Goal: Transaction & Acquisition: Purchase product/service

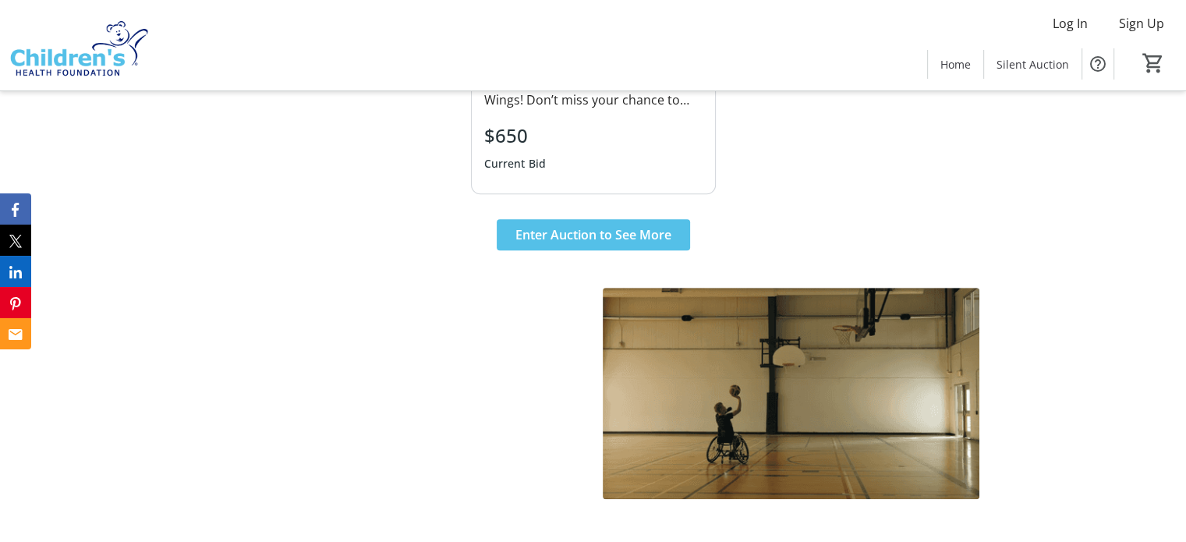
scroll to position [858, 0]
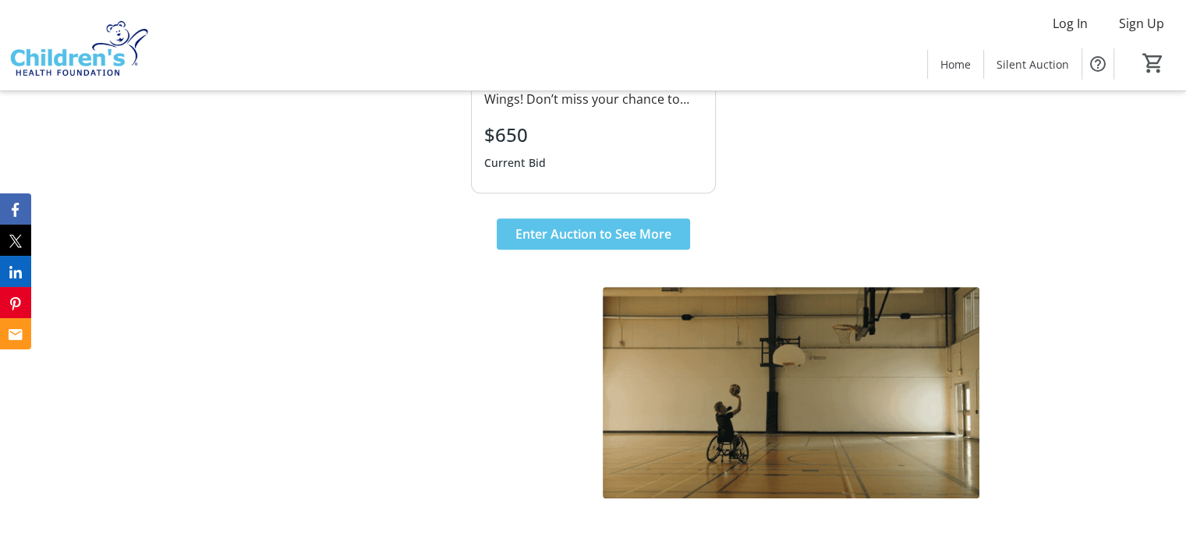
click at [598, 229] on span "Enter Auction to See More" at bounding box center [594, 234] width 156 height 19
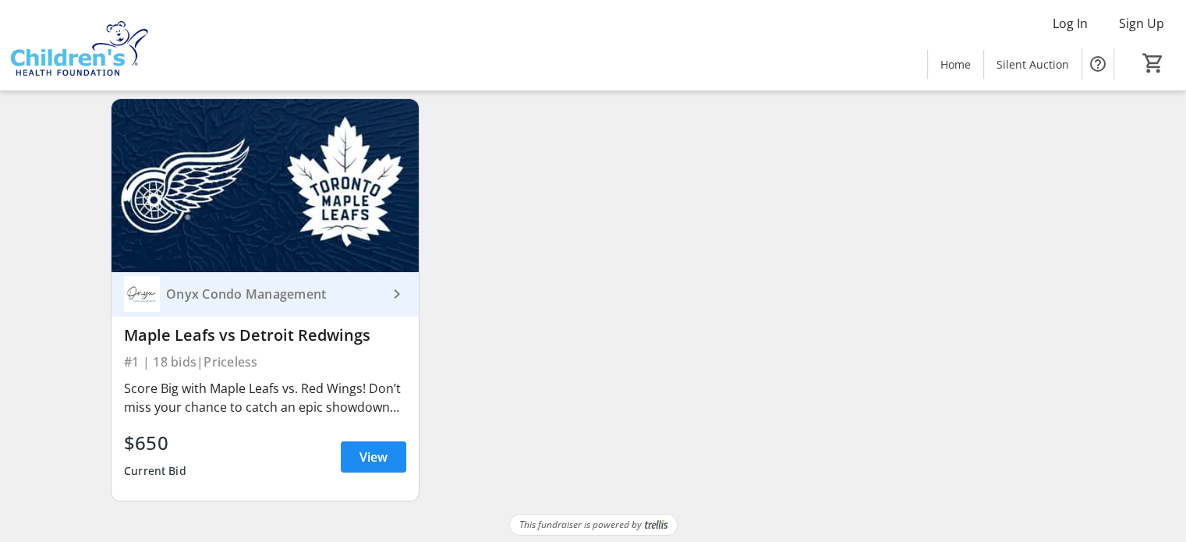
scroll to position [144, 0]
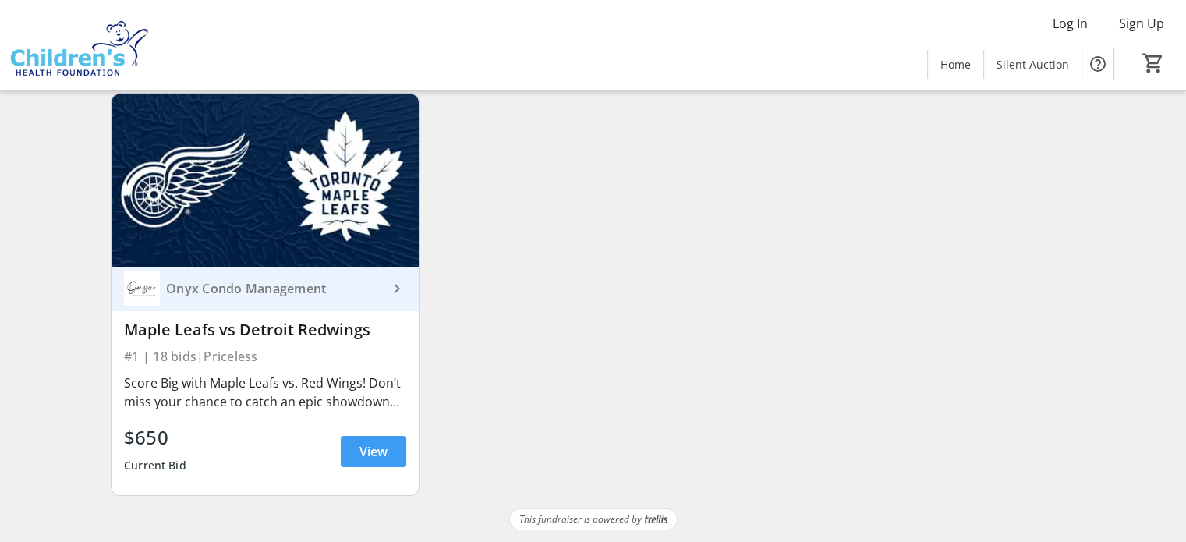
click at [384, 458] on span "View" at bounding box center [374, 451] width 28 height 19
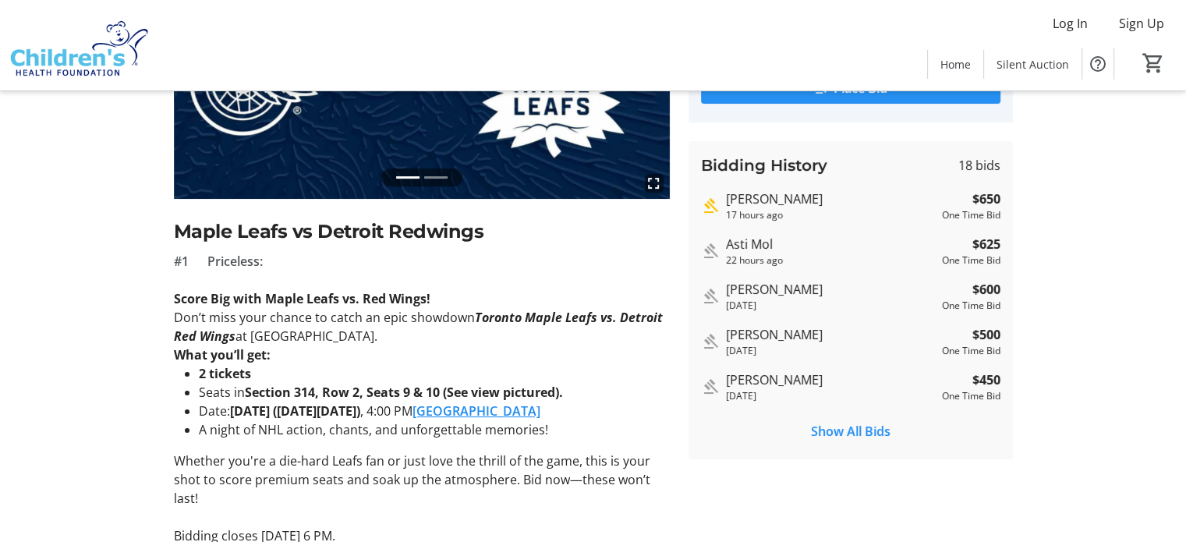
scroll to position [234, 0]
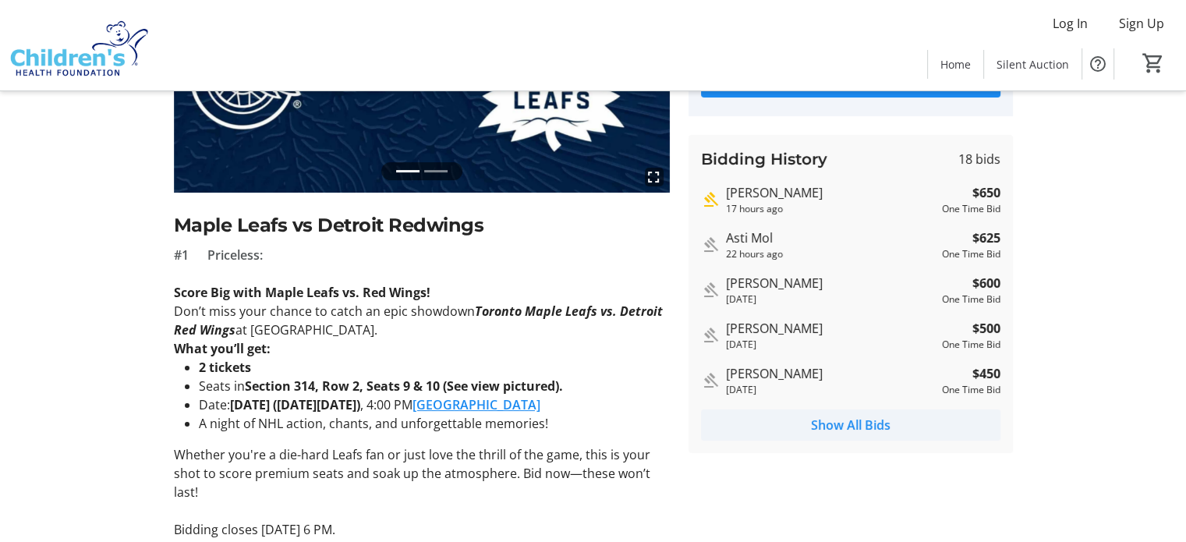
click at [858, 423] on span "Show All Bids" at bounding box center [851, 425] width 80 height 19
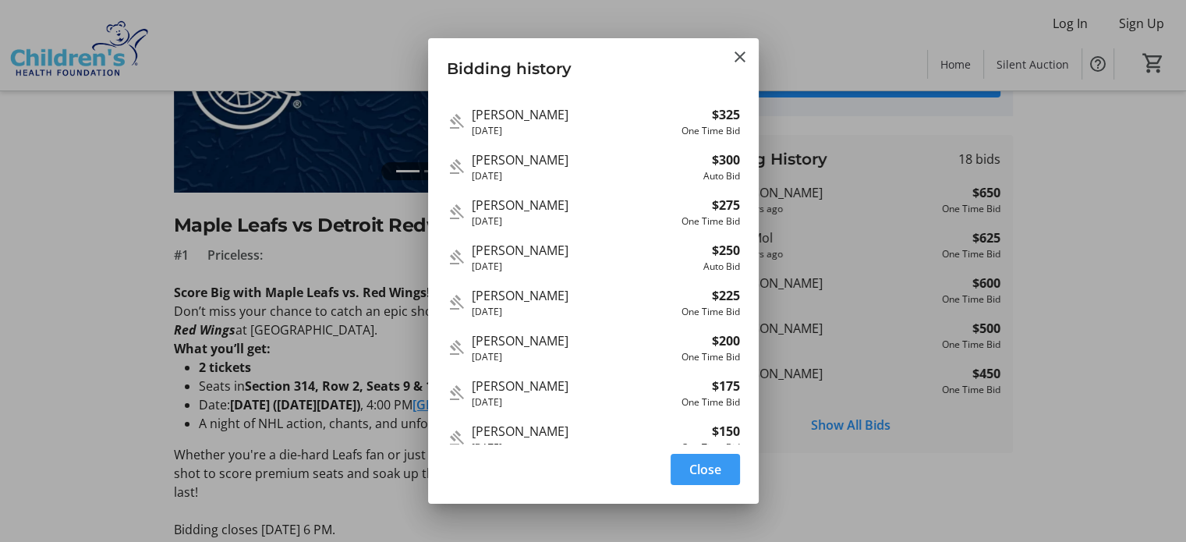
scroll to position [459, 0]
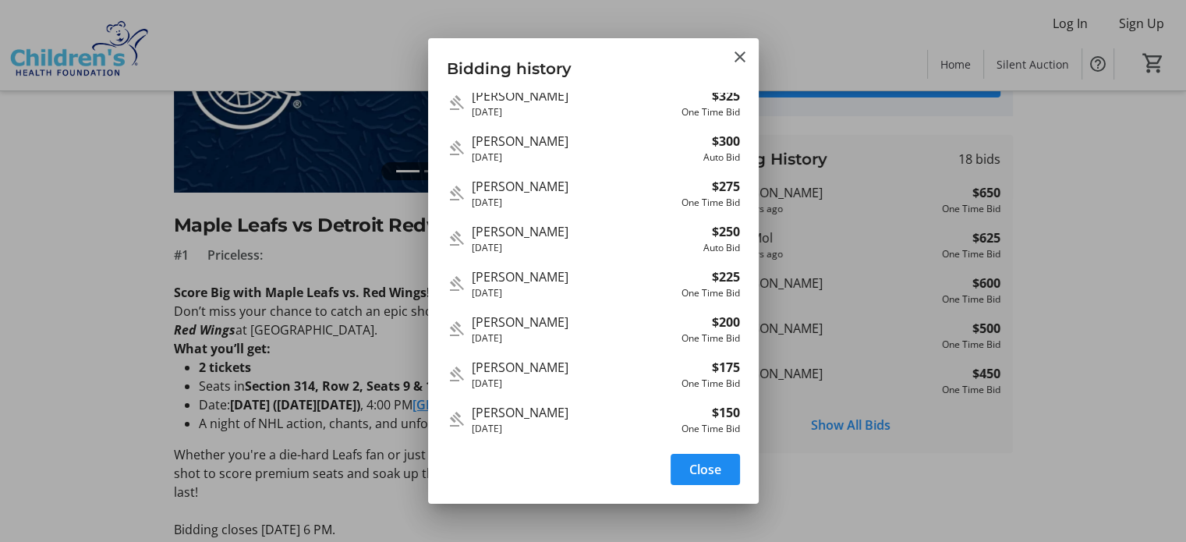
click at [281, 360] on div at bounding box center [593, 271] width 1186 height 542
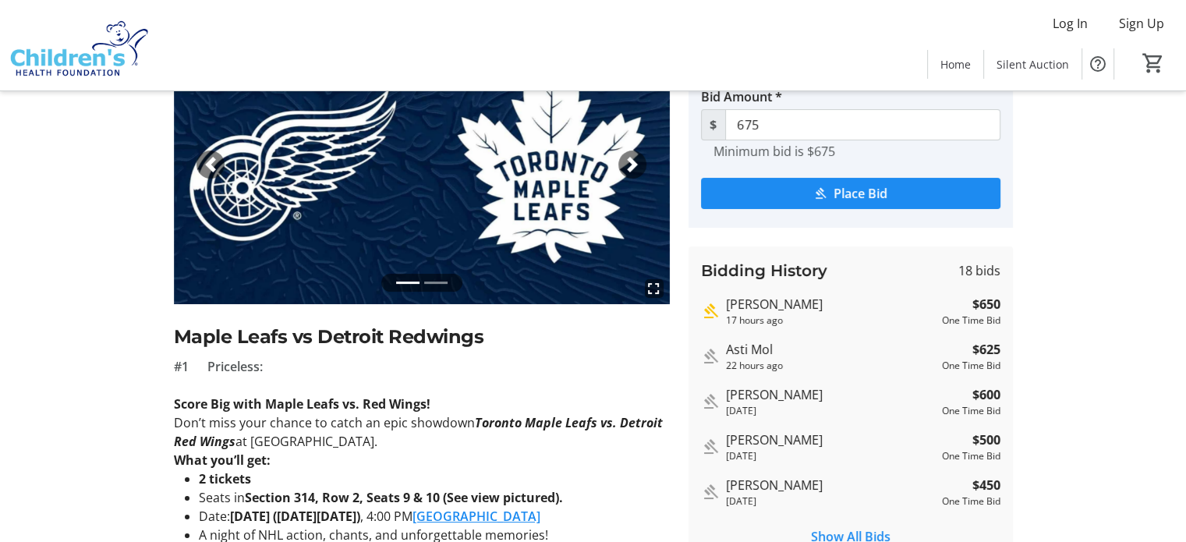
scroll to position [78, 0]
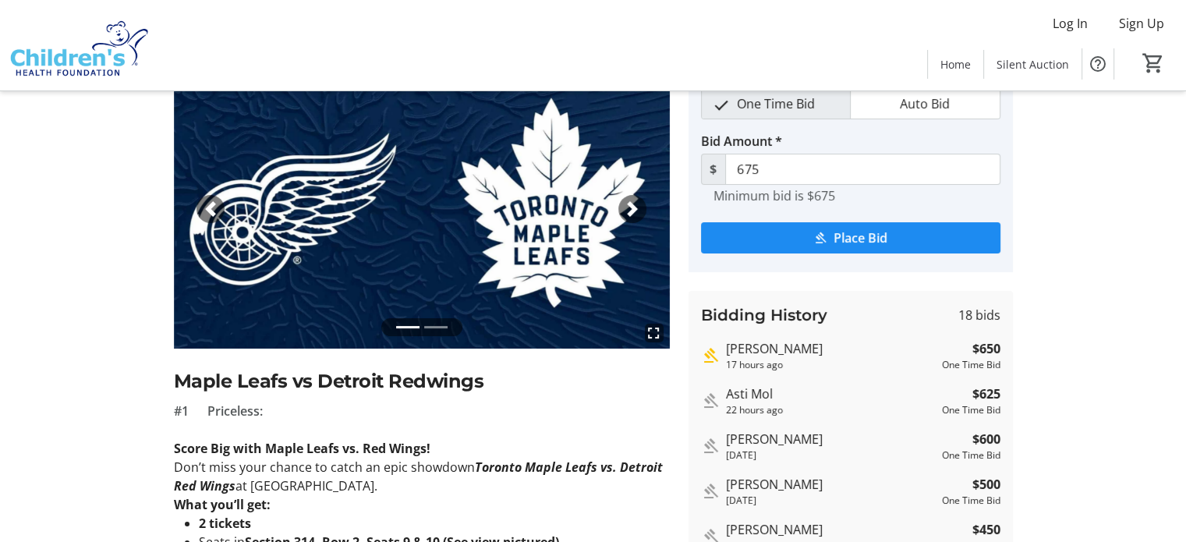
click at [629, 214] on span "button" at bounding box center [633, 209] width 16 height 16
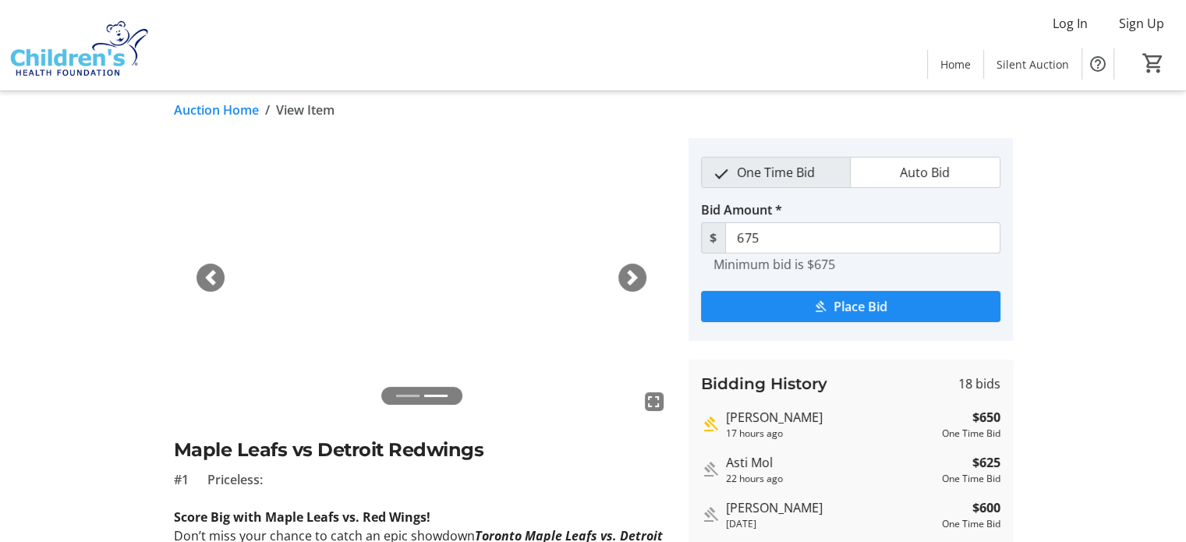
scroll to position [0, 0]
